Goal: Book appointment/travel/reservation

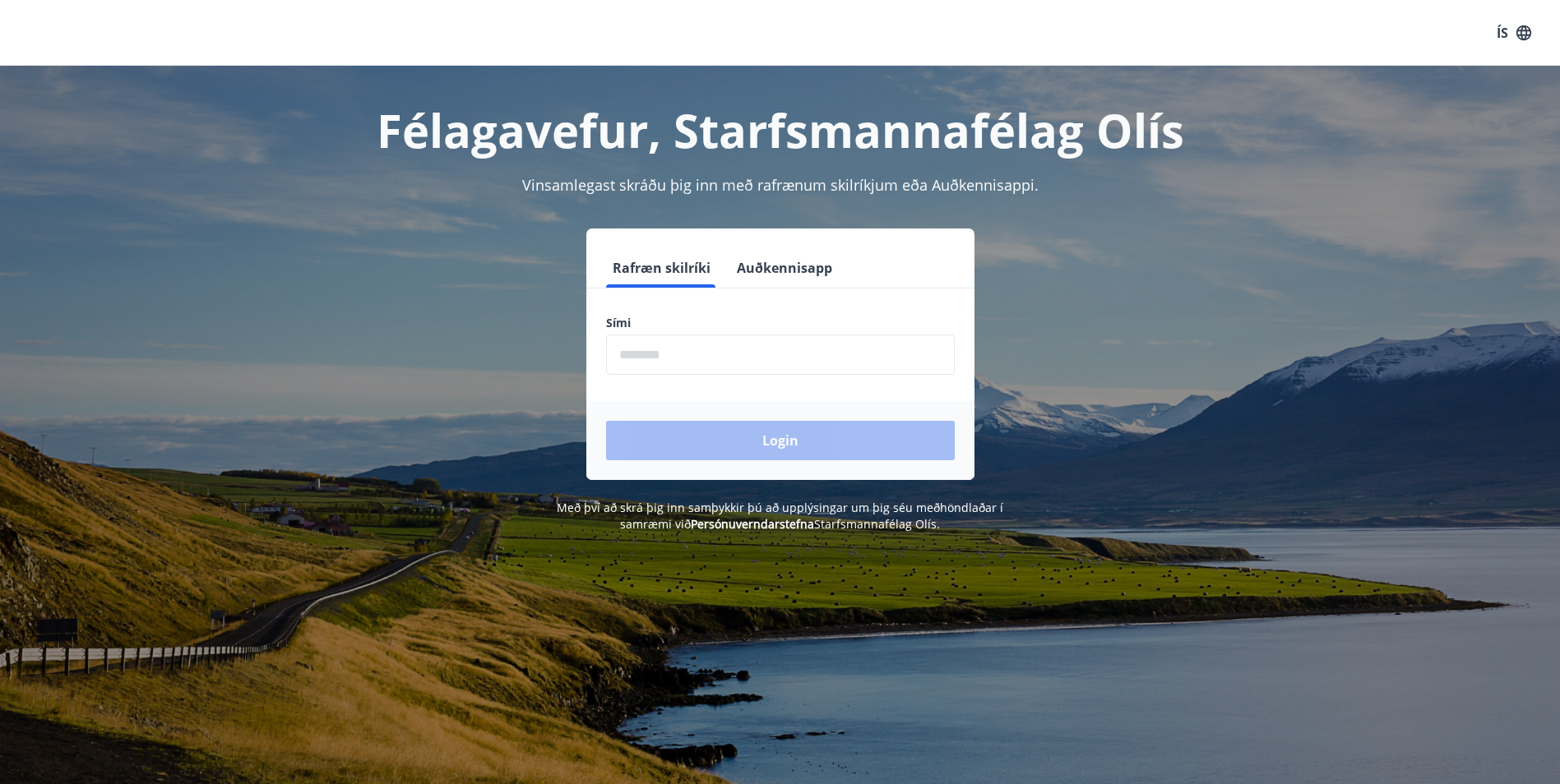
click at [633, 349] on input "phone" at bounding box center [780, 354] width 348 height 40
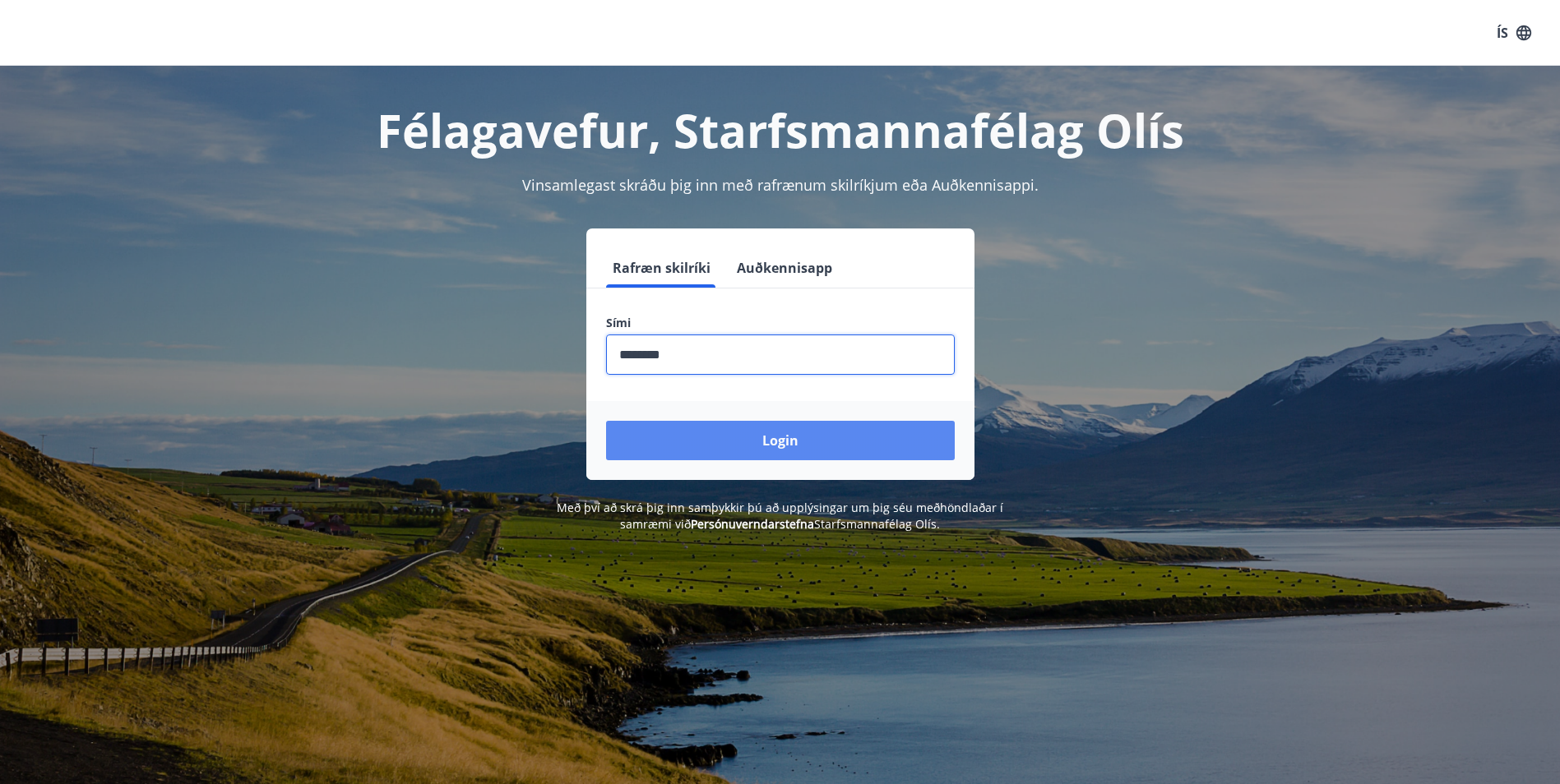
type input "********"
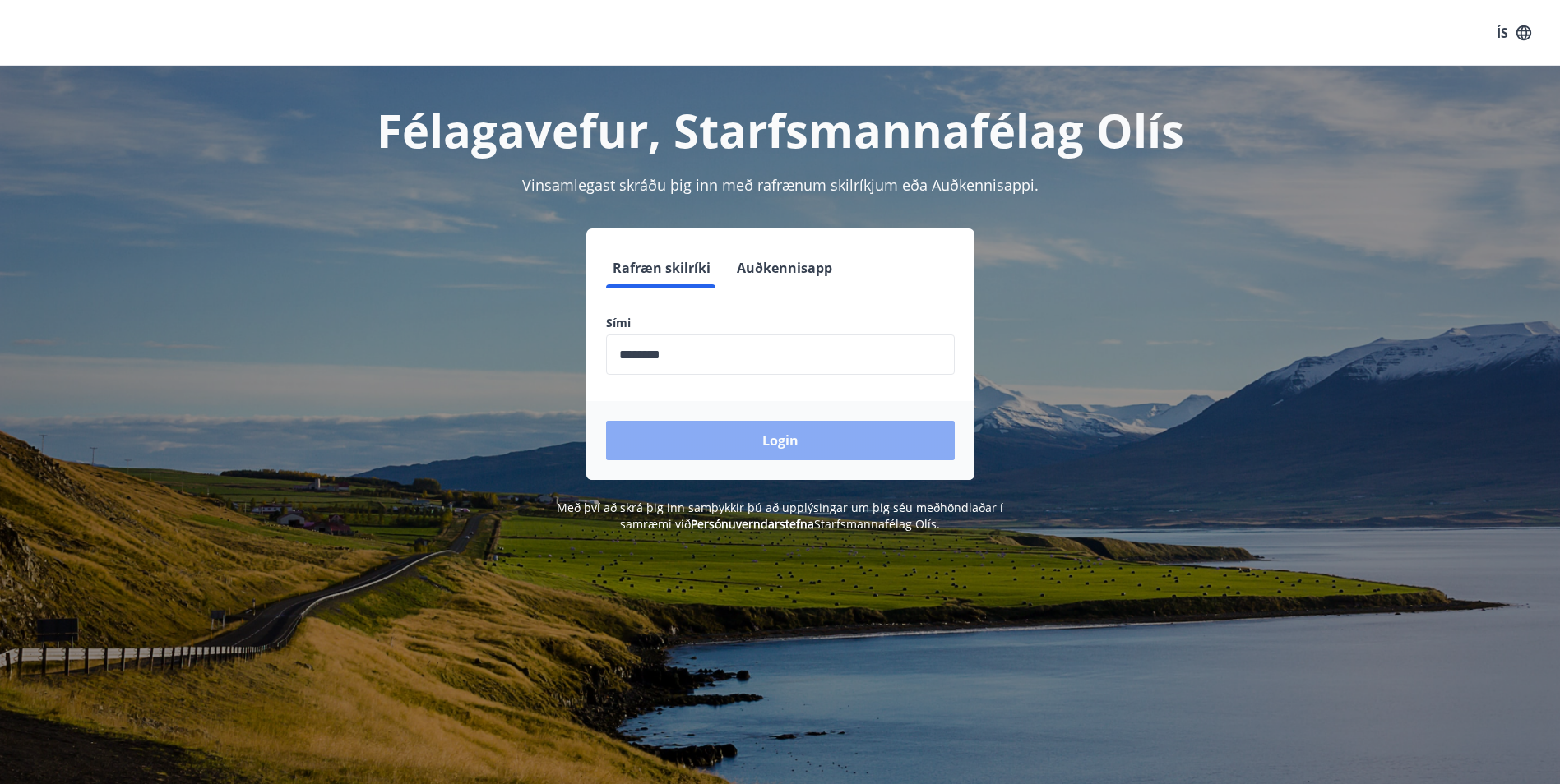
click at [782, 439] on button "Login" at bounding box center [780, 441] width 348 height 40
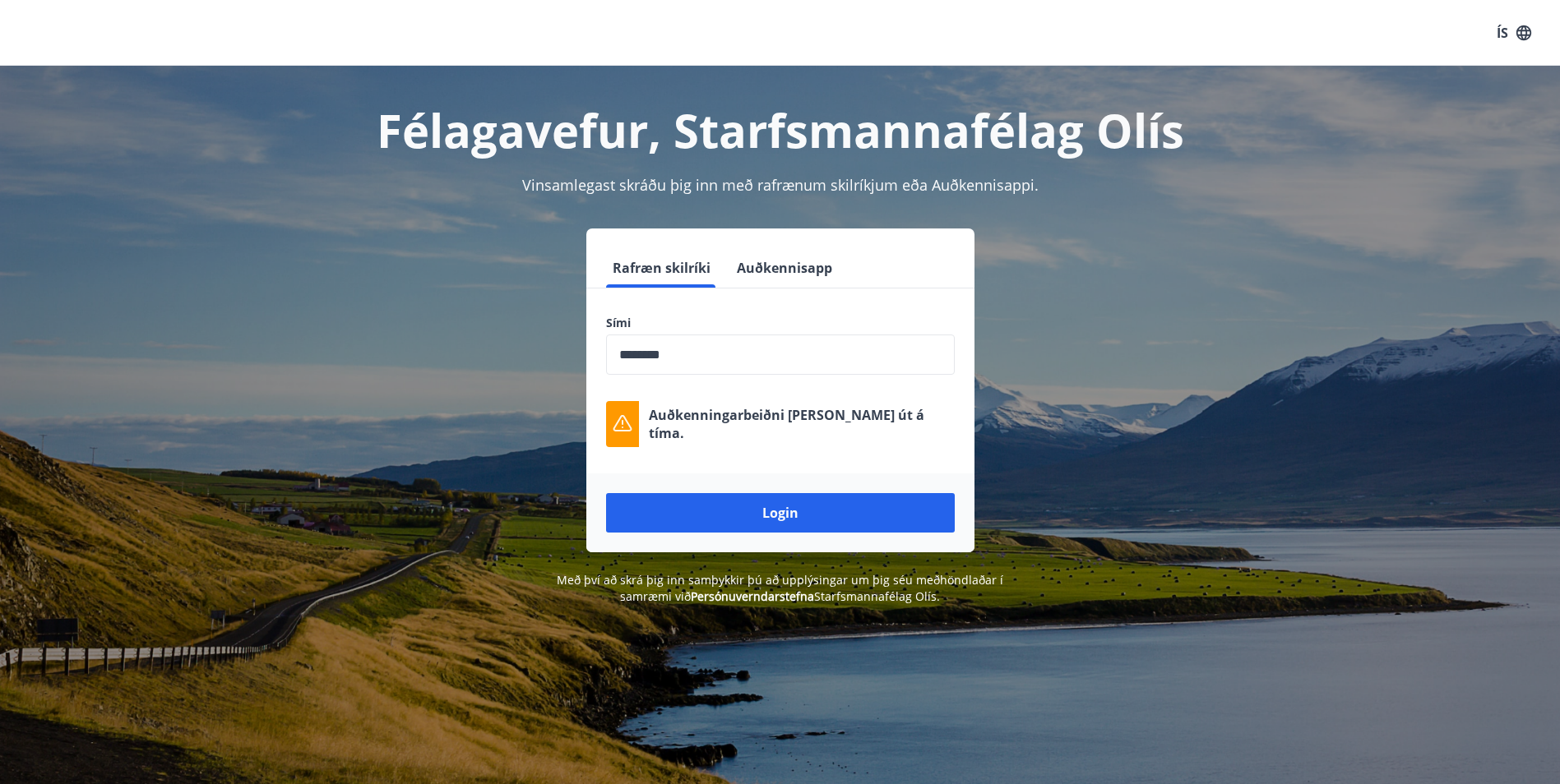
click at [775, 507] on button "Login" at bounding box center [780, 513] width 348 height 40
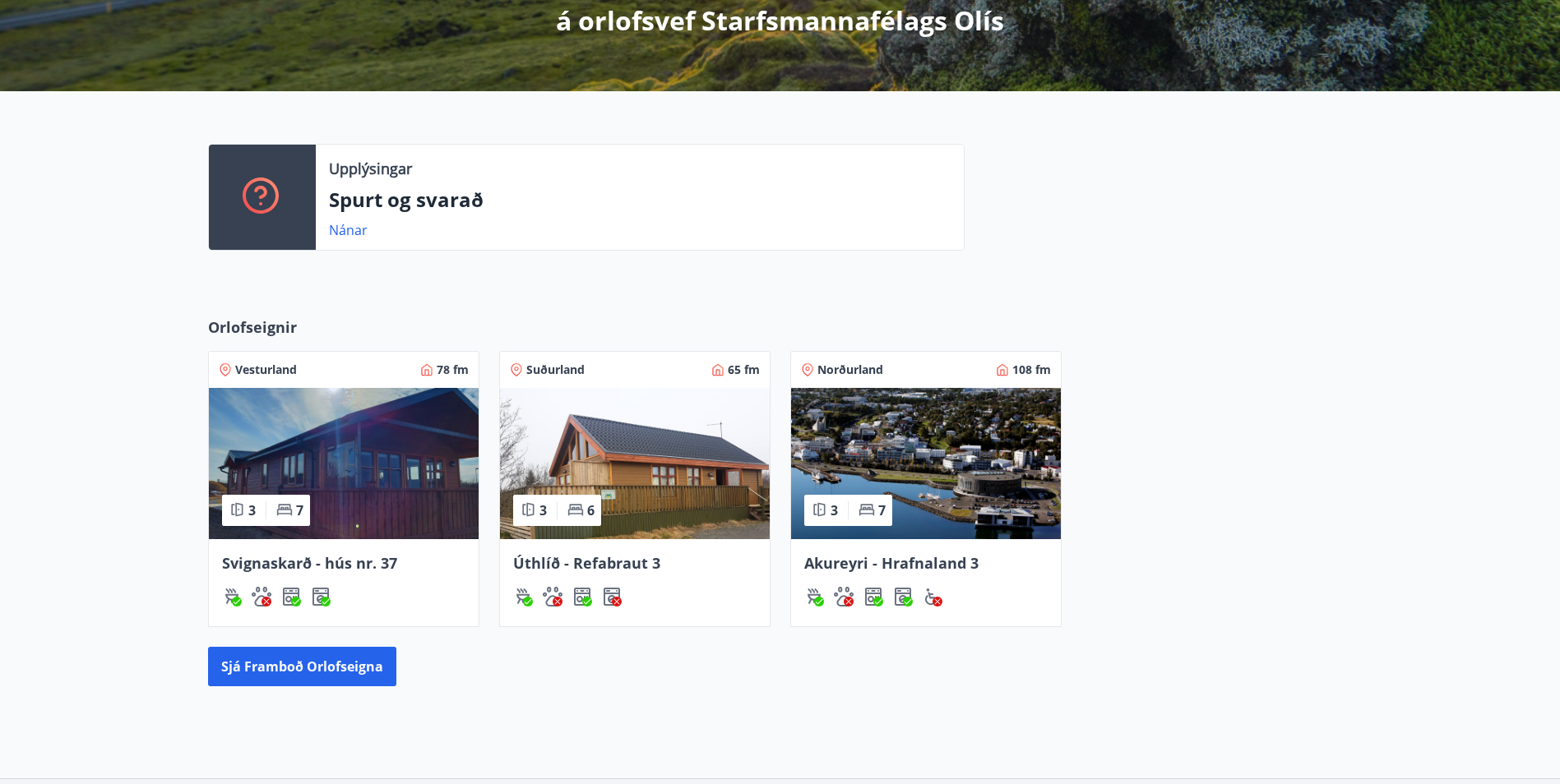
scroll to position [287, 0]
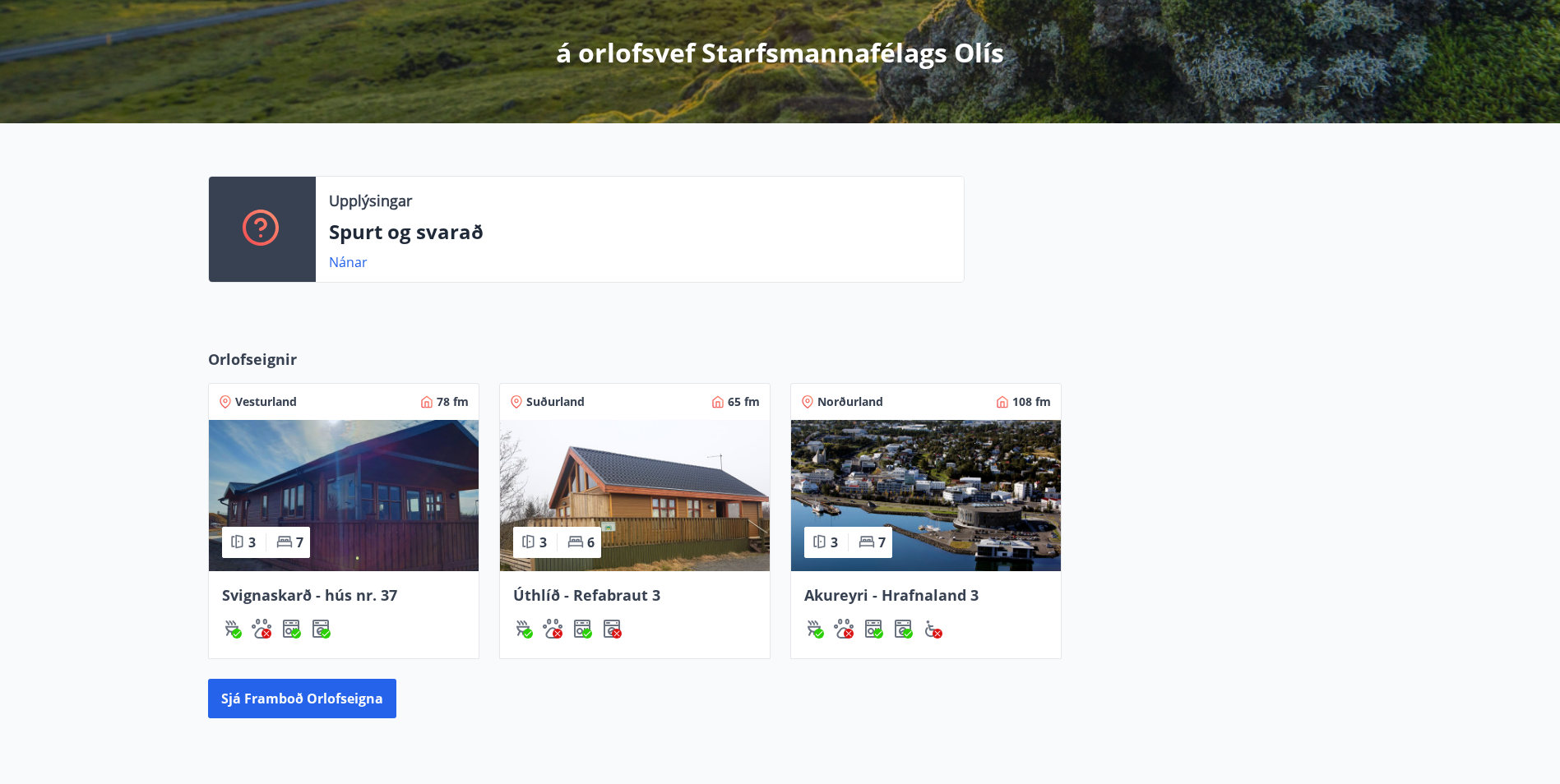
click at [944, 492] on img at bounding box center [926, 496] width 269 height 152
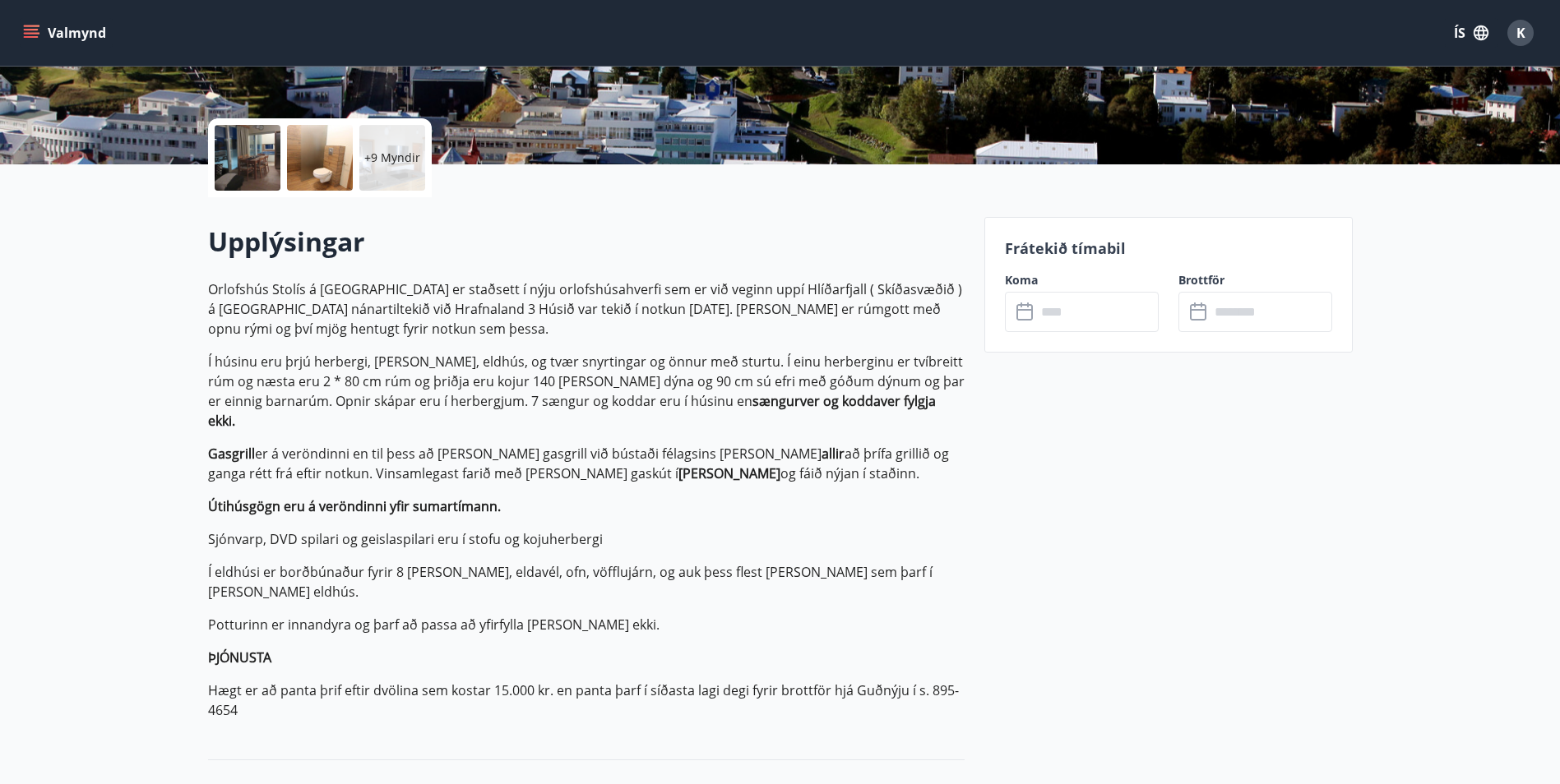
scroll to position [246, 0]
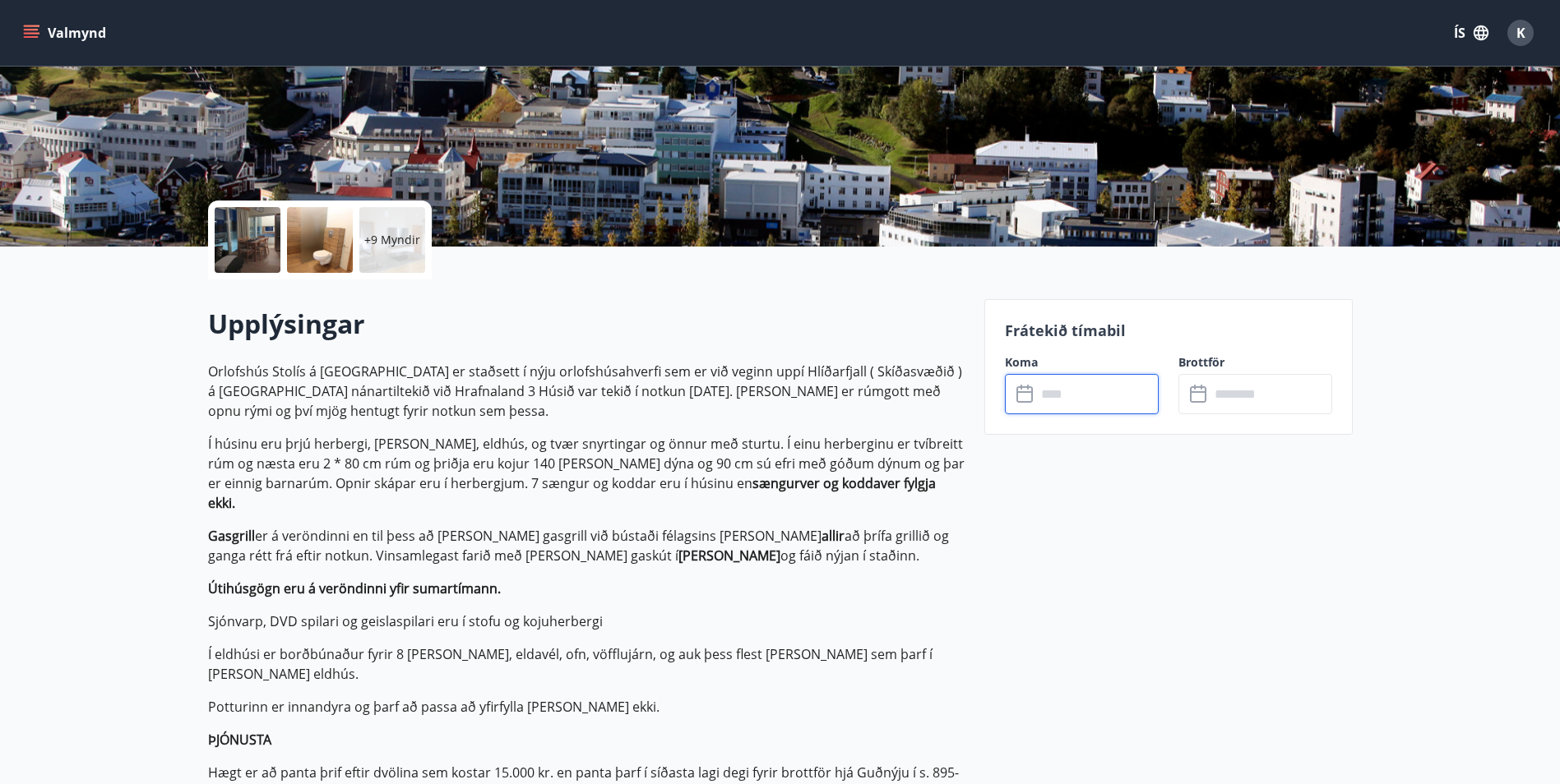
click at [1107, 396] on input "text" at bounding box center [1097, 394] width 123 height 40
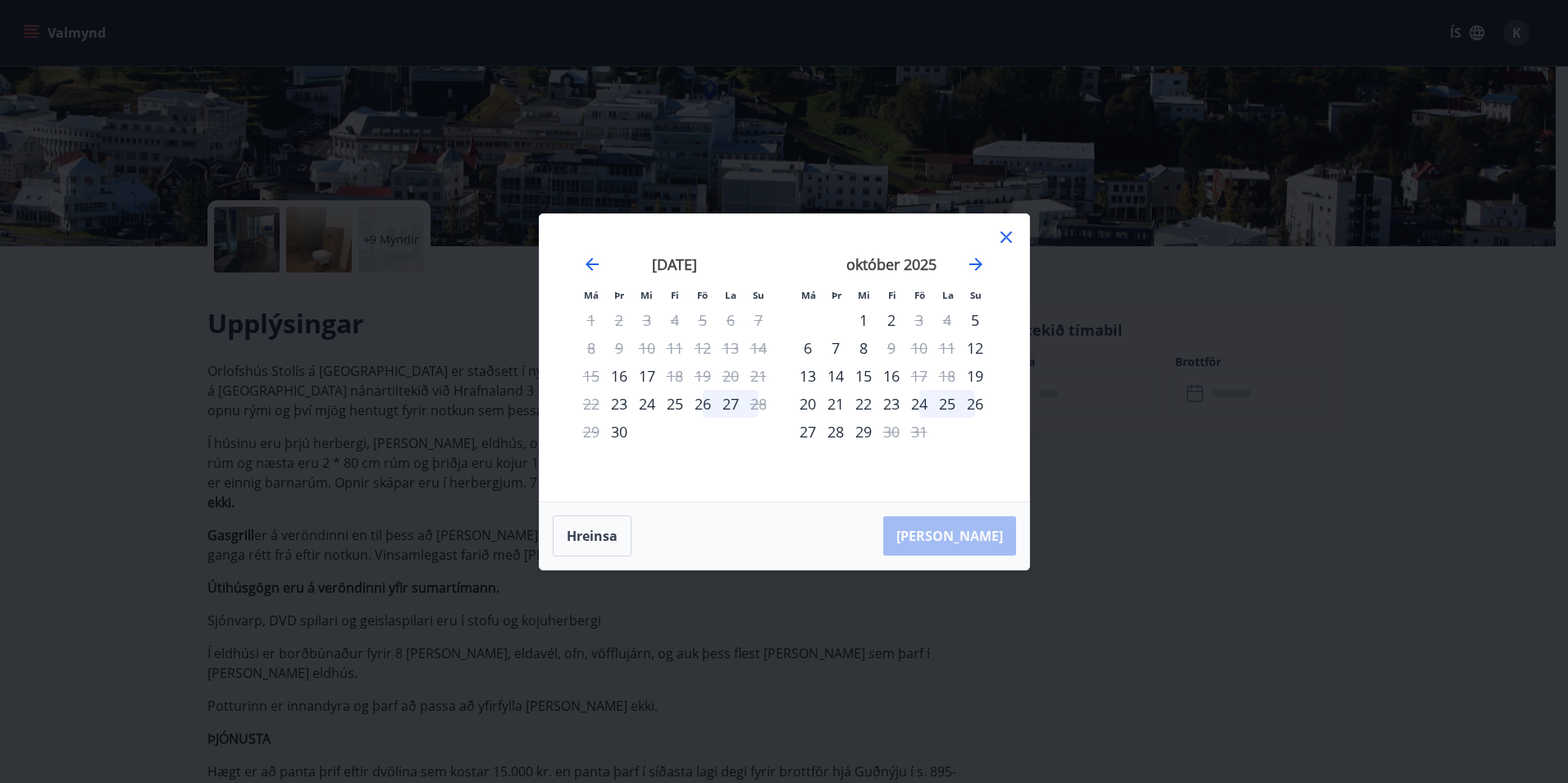
click at [1004, 237] on icon at bounding box center [1007, 237] width 20 height 20
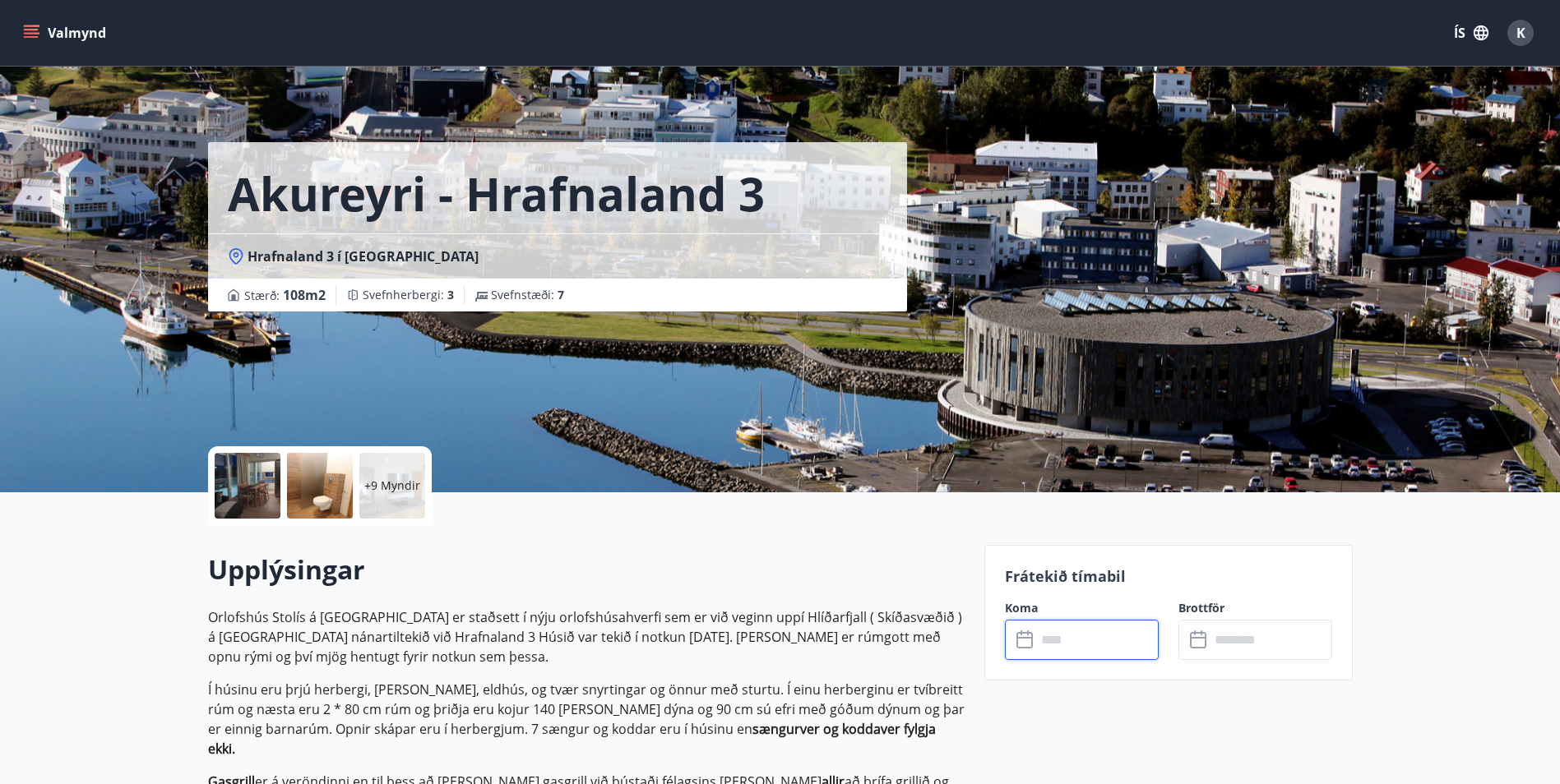
scroll to position [0, 0]
click at [1068, 639] on input "text" at bounding box center [1097, 640] width 123 height 40
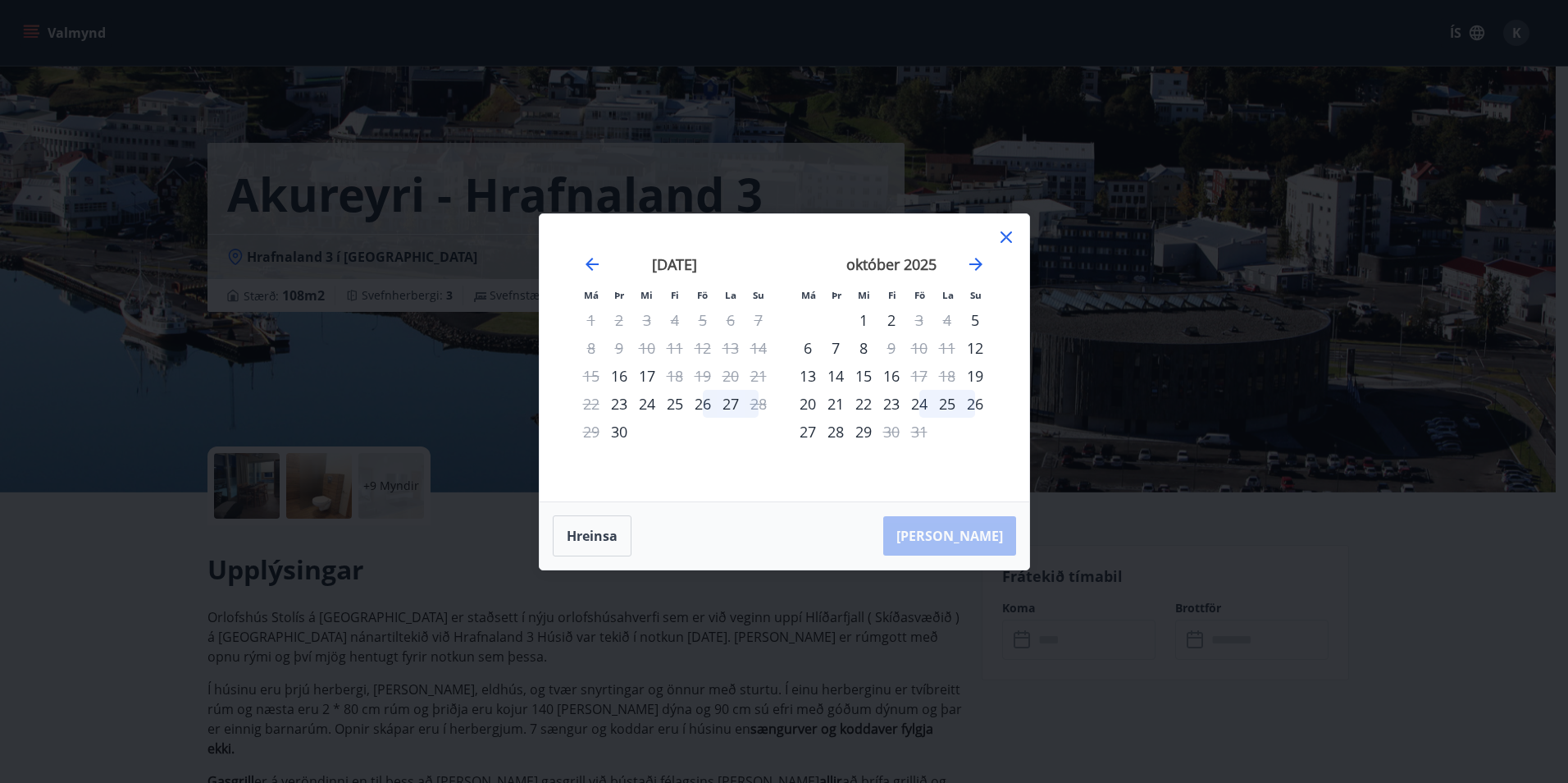
click at [702, 405] on div "26" at bounding box center [703, 403] width 28 height 28
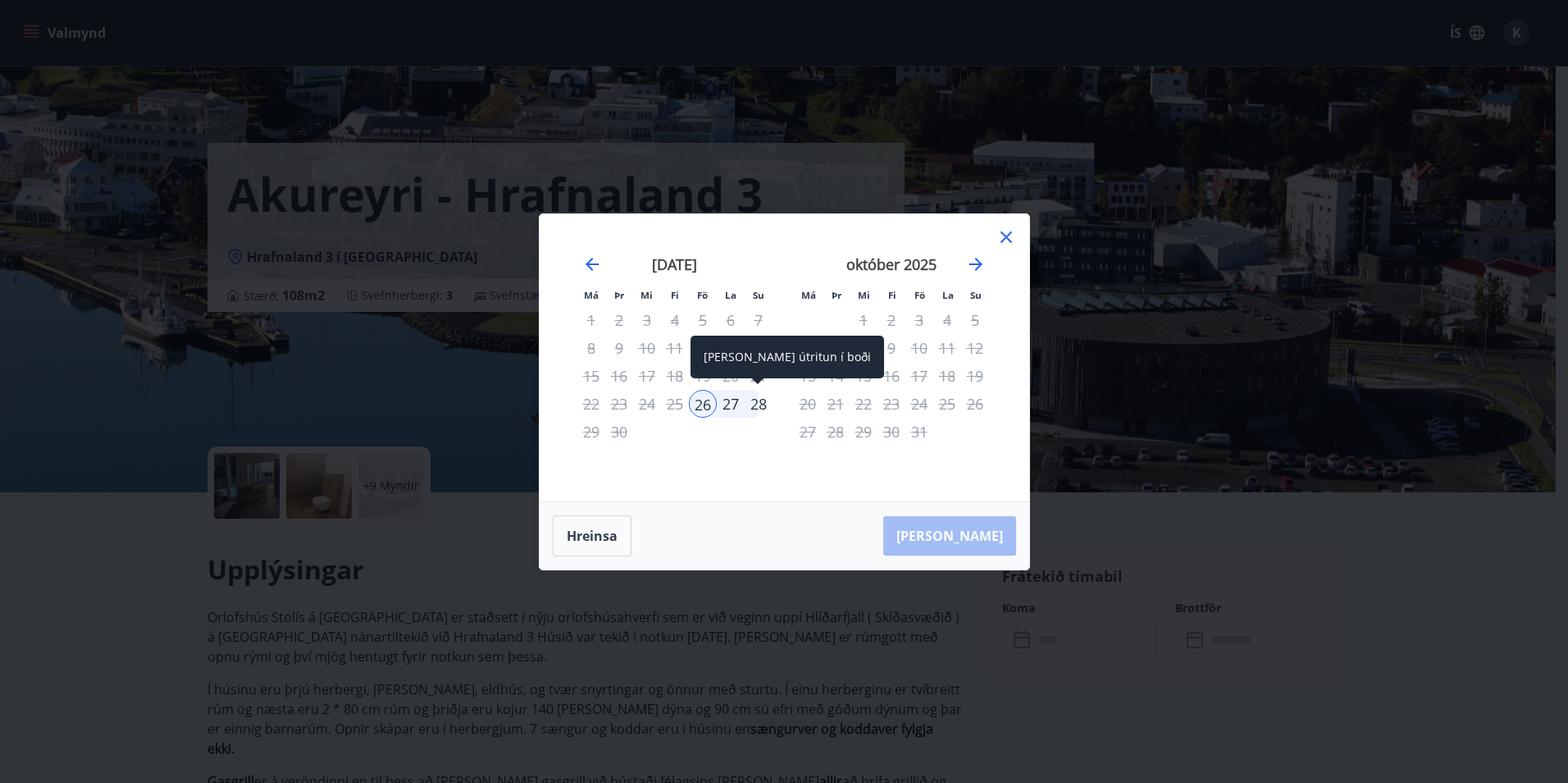
click at [759, 405] on div "28" at bounding box center [759, 403] width 28 height 28
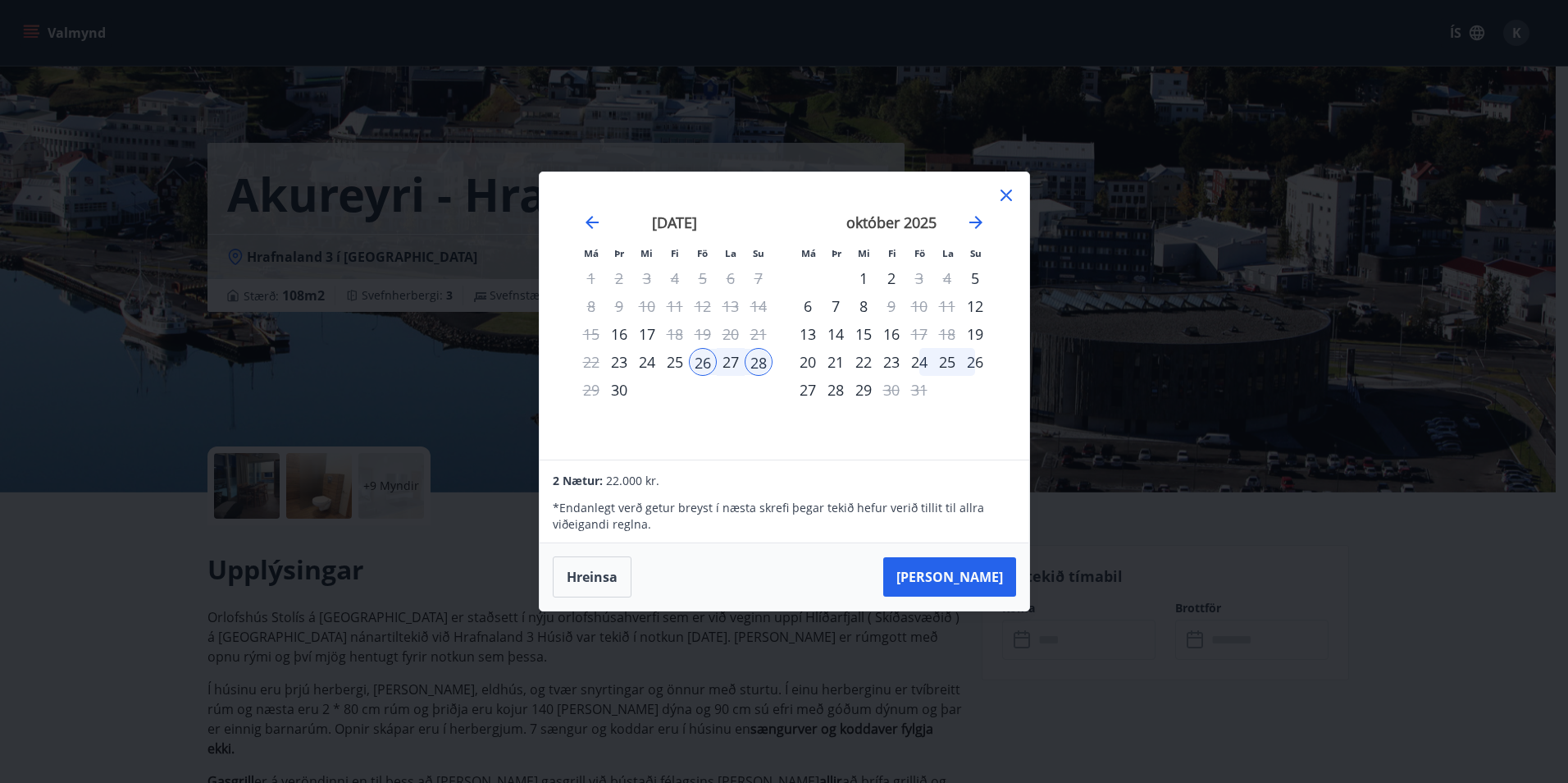
click at [1005, 198] on icon at bounding box center [1007, 195] width 20 height 20
